Goal: Information Seeking & Learning: Learn about a topic

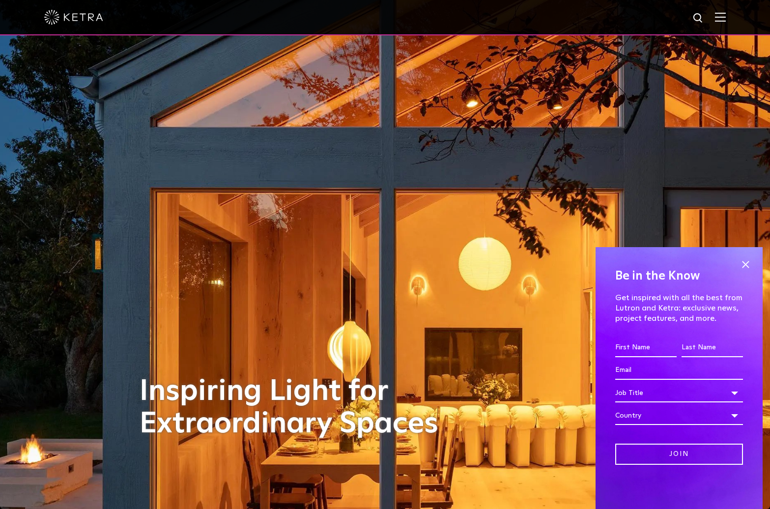
drag, startPoint x: 748, startPoint y: 264, endPoint x: 663, endPoint y: 206, distance: 102.8
click at [748, 264] on span at bounding box center [745, 264] width 15 height 15
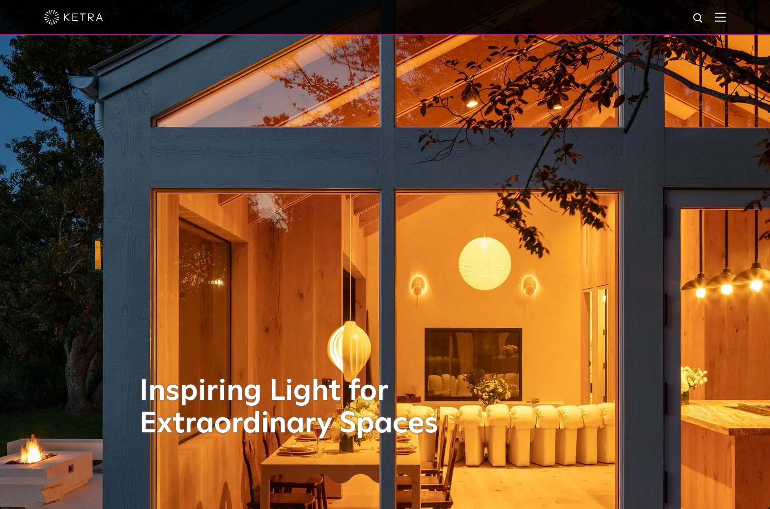
click at [734, 17] on div at bounding box center [385, 17] width 770 height 35
click at [726, 17] on img at bounding box center [720, 16] width 11 height 9
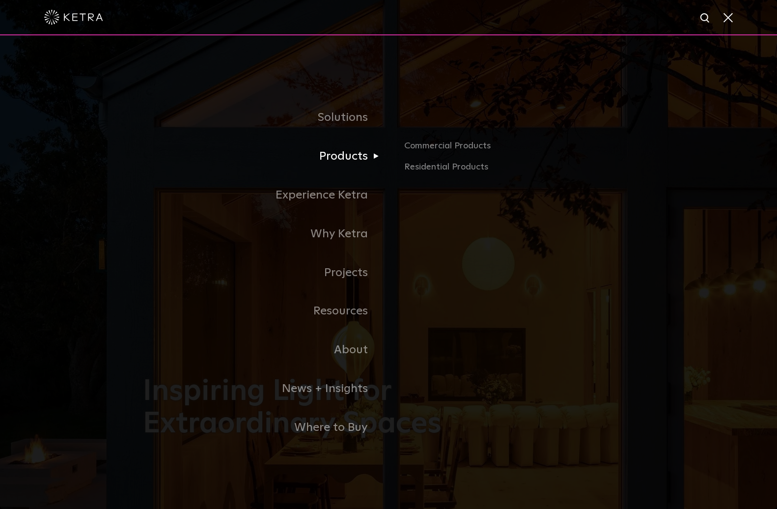
click at [343, 150] on link "Products" at bounding box center [266, 156] width 246 height 39
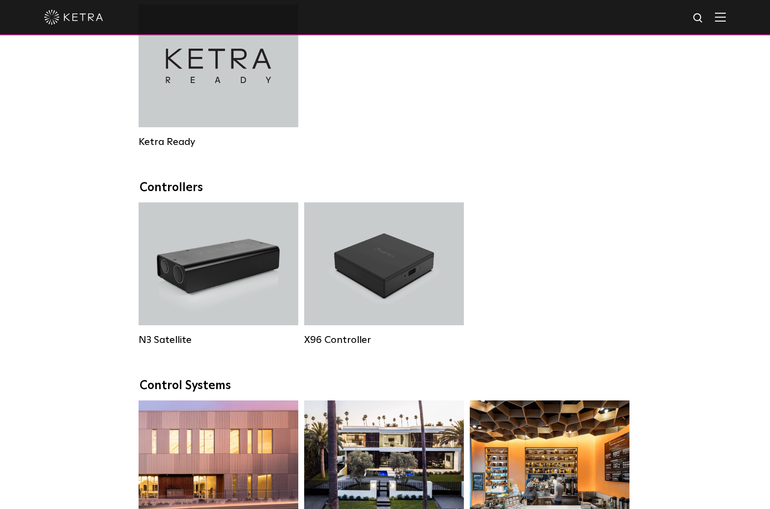
scroll to position [1120, 0]
